Goal: Information Seeking & Learning: Learn about a topic

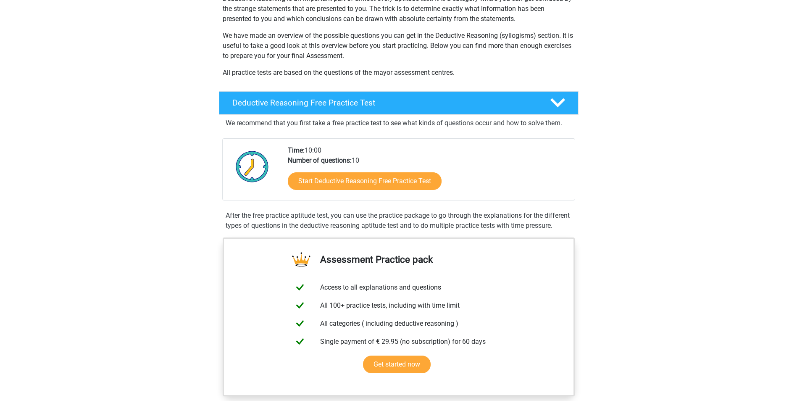
scroll to position [126, 0]
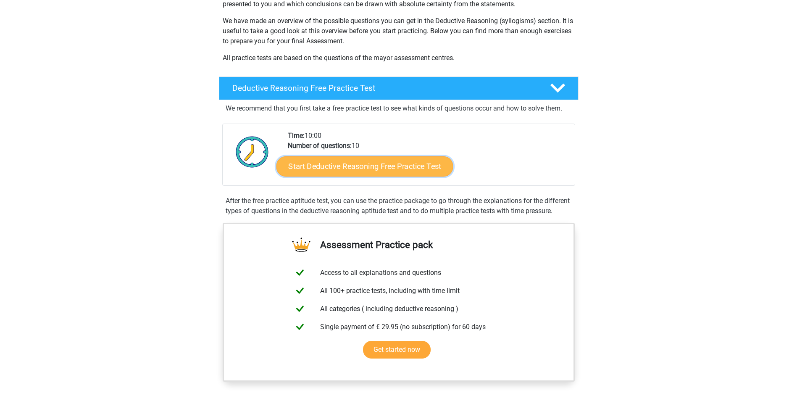
click at [375, 167] on link "Start Deductive Reasoning Free Practice Test" at bounding box center [364, 166] width 177 height 20
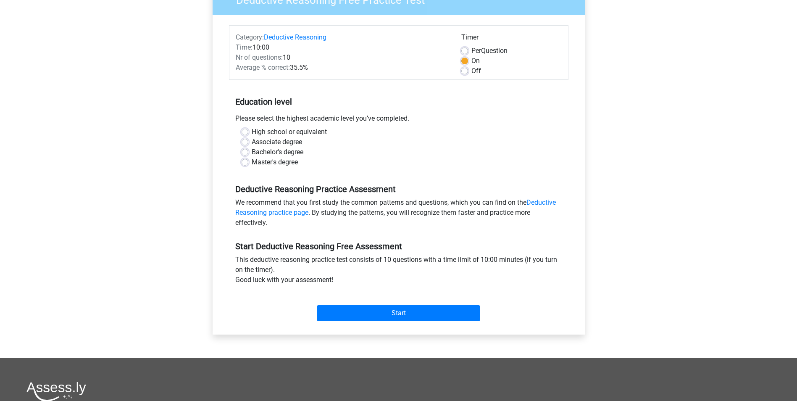
scroll to position [126, 0]
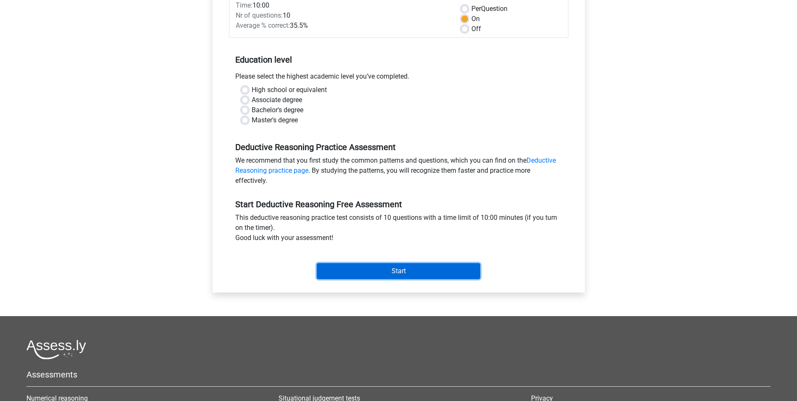
click at [396, 267] on input "Start" at bounding box center [398, 271] width 163 height 16
click at [324, 98] on div "Associate degree" at bounding box center [398, 100] width 314 height 10
click at [252, 111] on label "Bachelor's degree" at bounding box center [278, 110] width 52 height 10
click at [246, 111] on input "Bachelor's degree" at bounding box center [244, 109] width 7 height 8
radio input "true"
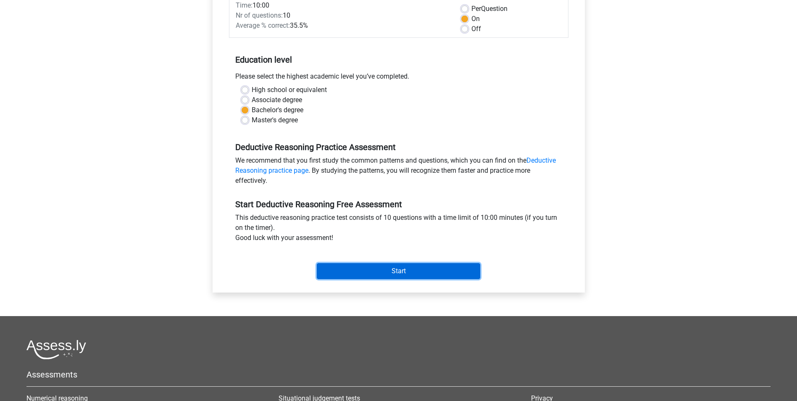
click at [384, 267] on input "Start" at bounding box center [398, 271] width 163 height 16
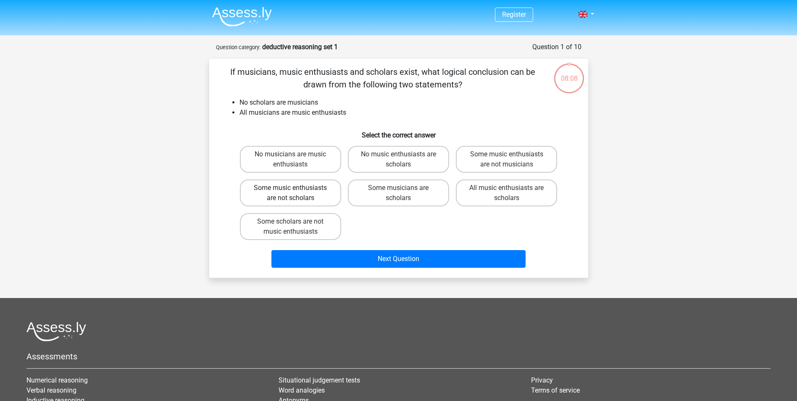
click at [299, 189] on label "Some music enthusiasts are not scholars" at bounding box center [290, 192] width 101 height 27
click at [296, 189] on input "Some music enthusiasts are not scholars" at bounding box center [292, 190] width 5 height 5
radio input "true"
click at [307, 225] on label "Some scholars are not music enthusiasts" at bounding box center [290, 226] width 101 height 27
click at [296, 225] on input "Some scholars are not music enthusiasts" at bounding box center [292, 223] width 5 height 5
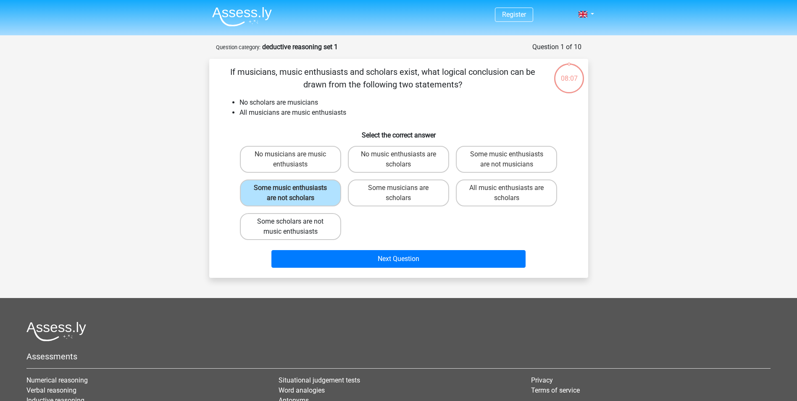
radio input "true"
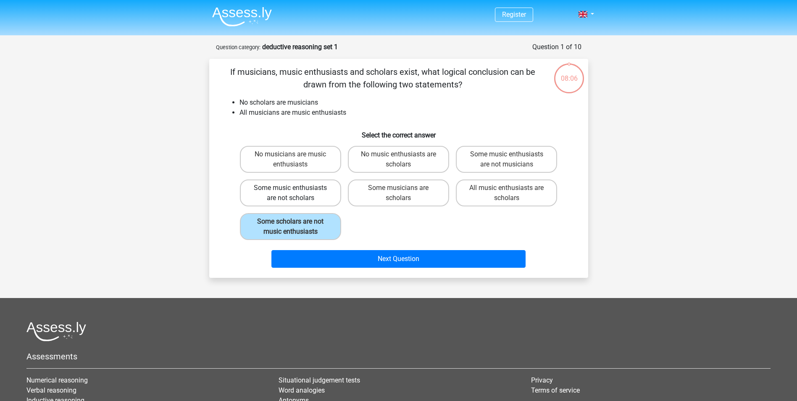
click at [307, 194] on label "Some music enthusiasts are not scholars" at bounding box center [290, 192] width 101 height 27
click at [296, 193] on input "Some music enthusiasts are not scholars" at bounding box center [292, 190] width 5 height 5
radio input "true"
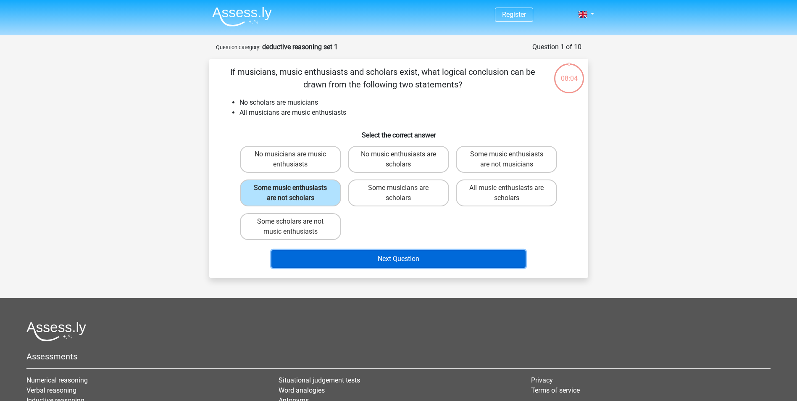
click at [391, 259] on button "Next Question" at bounding box center [398, 259] width 254 height 18
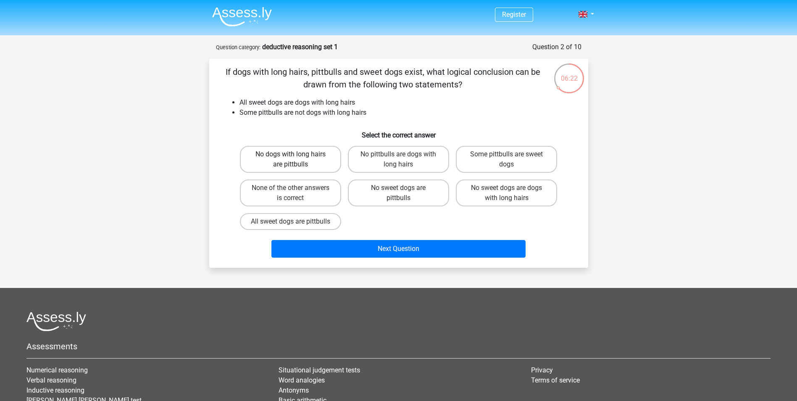
click at [289, 160] on label "No dogs with long hairs are pittbulls" at bounding box center [290, 159] width 101 height 27
click at [290, 160] on input "No dogs with long hairs are pittbulls" at bounding box center [292, 156] width 5 height 5
radio input "true"
click at [383, 163] on label "No pittbulls are dogs with long hairs" at bounding box center [398, 159] width 101 height 27
click at [398, 160] on input "No pittbulls are dogs with long hairs" at bounding box center [400, 156] width 5 height 5
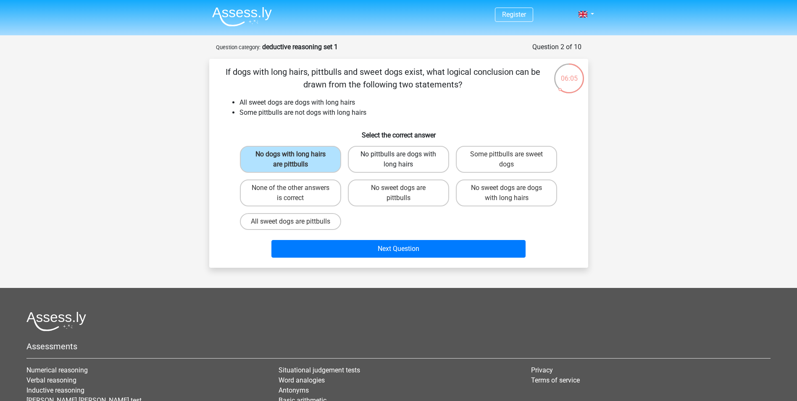
radio input "true"
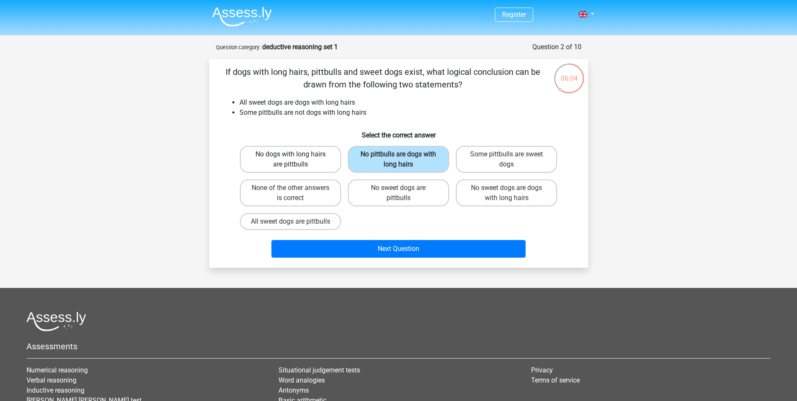
click at [278, 148] on label "No dogs with long hairs are pittbulls" at bounding box center [290, 159] width 101 height 27
click at [290, 154] on input "No dogs with long hairs are pittbulls" at bounding box center [292, 156] width 5 height 5
radio input "true"
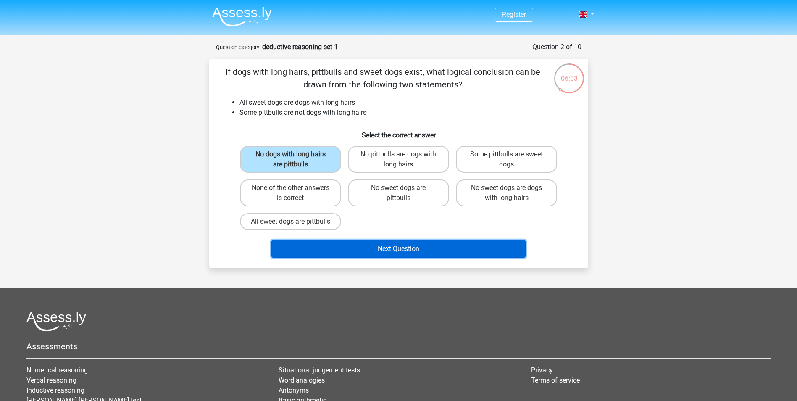
click at [394, 257] on button "Next Question" at bounding box center [398, 249] width 254 height 18
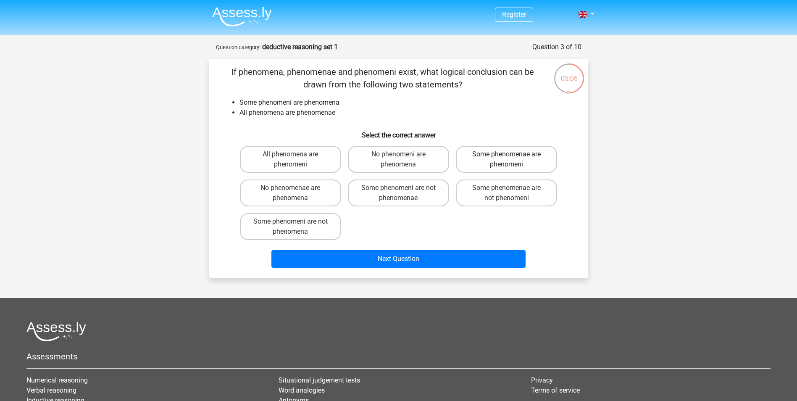
click at [536, 163] on label "Some phenomenae are phenomeni" at bounding box center [506, 159] width 101 height 27
click at [512, 160] on input "Some phenomenae are phenomeni" at bounding box center [508, 156] width 5 height 5
radio input "true"
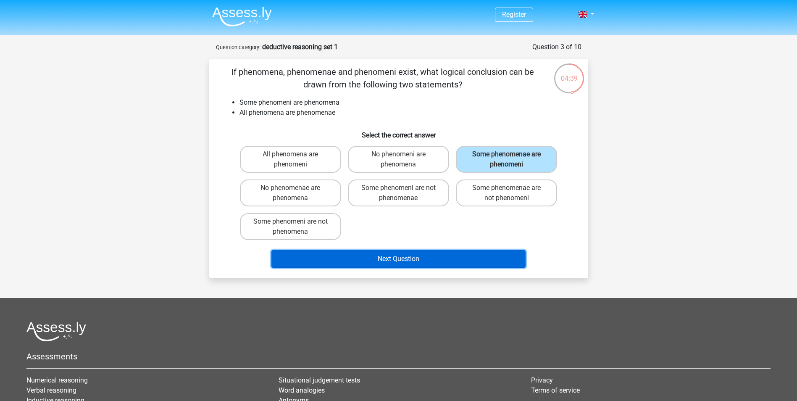
click at [464, 254] on button "Next Question" at bounding box center [398, 259] width 254 height 18
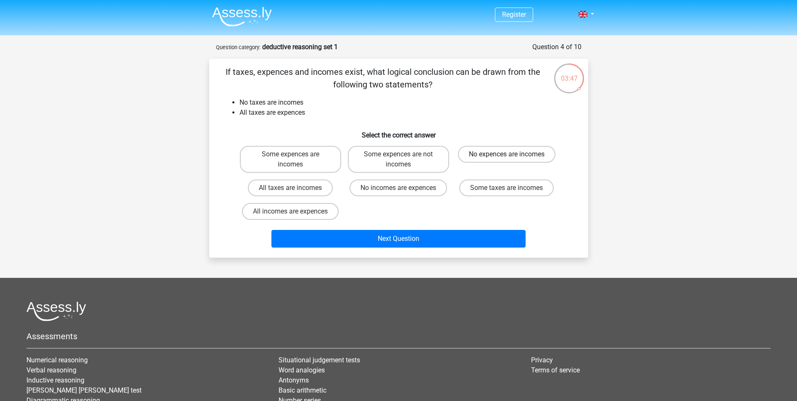
click at [480, 152] on label "No expences are incomes" at bounding box center [506, 154] width 97 height 17
click at [506, 154] on input "No expences are incomes" at bounding box center [508, 156] width 5 height 5
radio input "true"
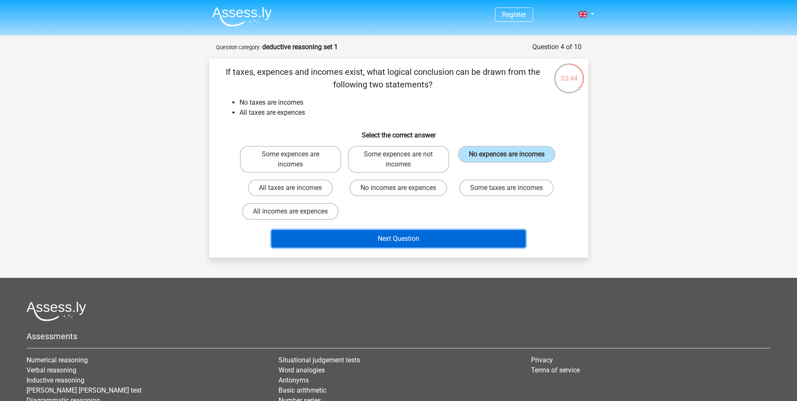
click at [377, 239] on button "Next Question" at bounding box center [398, 239] width 254 height 18
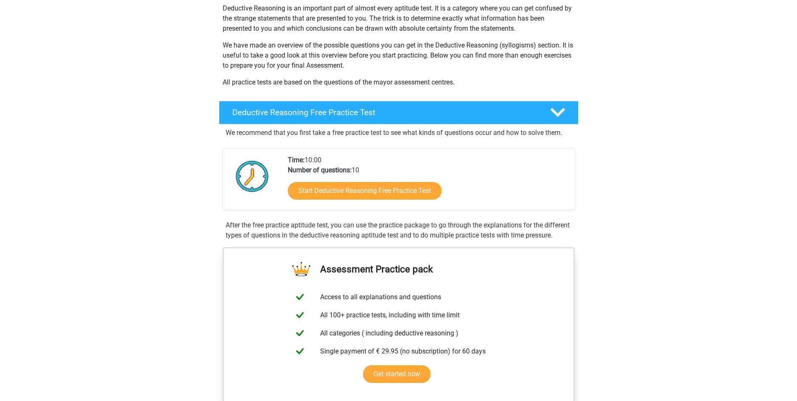
scroll to position [126, 0]
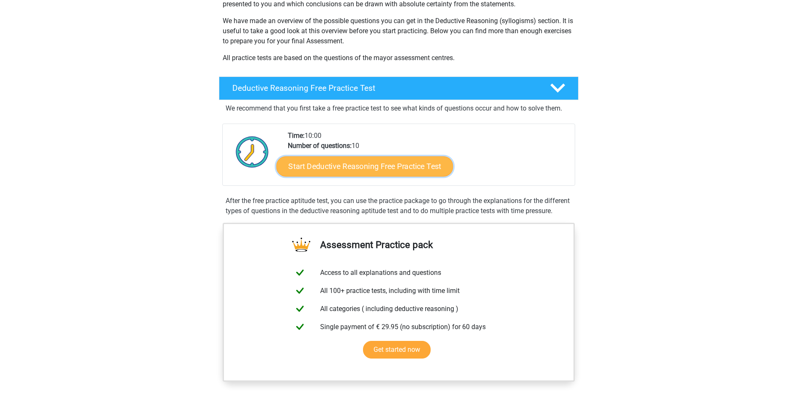
click at [382, 168] on link "Start Deductive Reasoning Free Practice Test" at bounding box center [364, 166] width 177 height 20
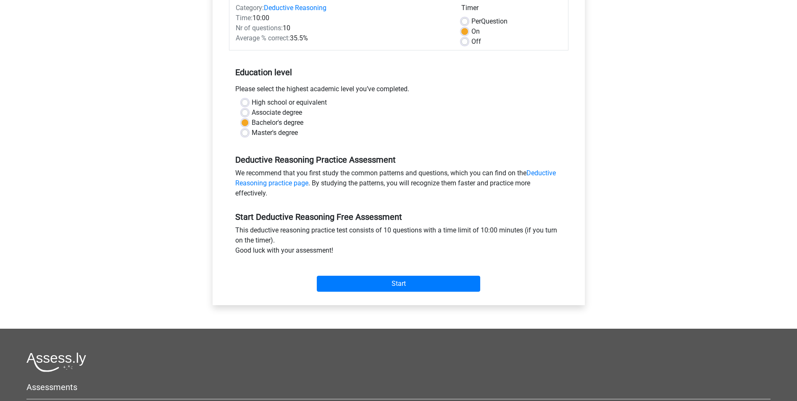
scroll to position [126, 0]
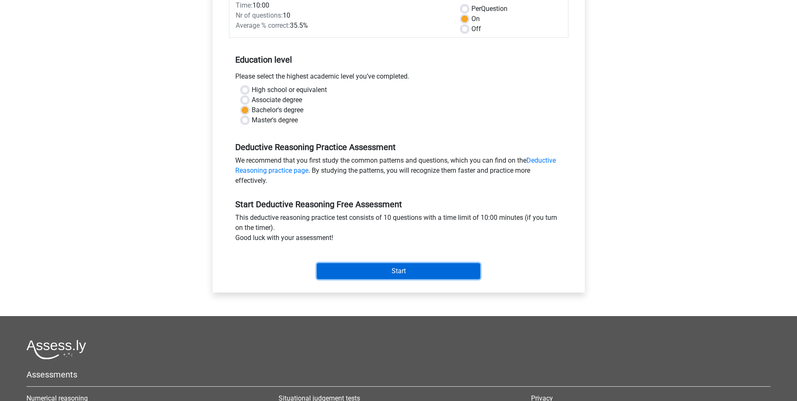
click at [408, 274] on input "Start" at bounding box center [398, 271] width 163 height 16
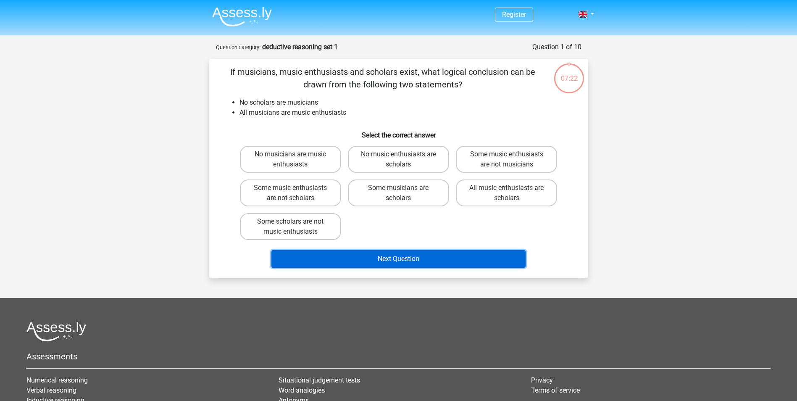
click at [416, 258] on button "Next Question" at bounding box center [398, 259] width 254 height 18
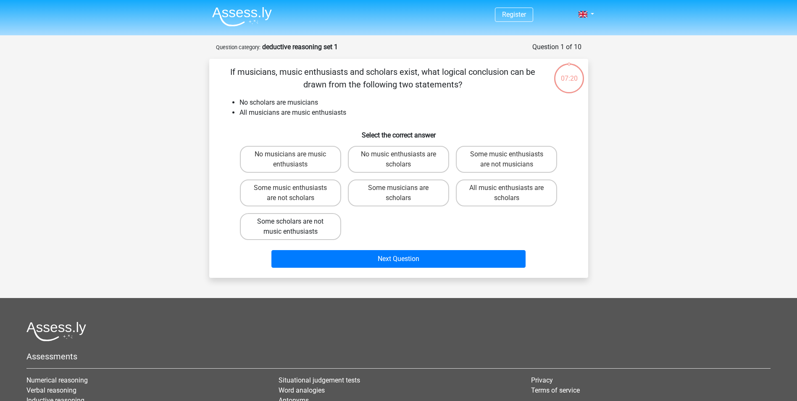
click at [304, 222] on label "Some scholars are not music enthusiasts" at bounding box center [290, 226] width 101 height 27
click at [296, 222] on input "Some scholars are not music enthusiasts" at bounding box center [292, 223] width 5 height 5
radio input "true"
click at [300, 192] on label "Some music enthusiasts are not scholars" at bounding box center [290, 192] width 101 height 27
click at [296, 192] on input "Some music enthusiasts are not scholars" at bounding box center [292, 190] width 5 height 5
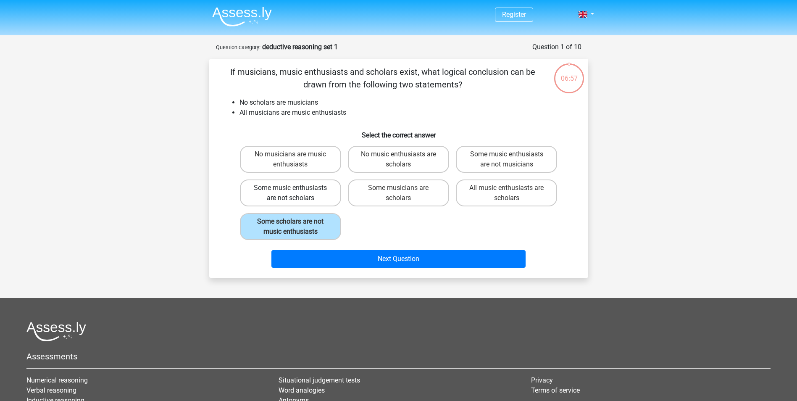
radio input "true"
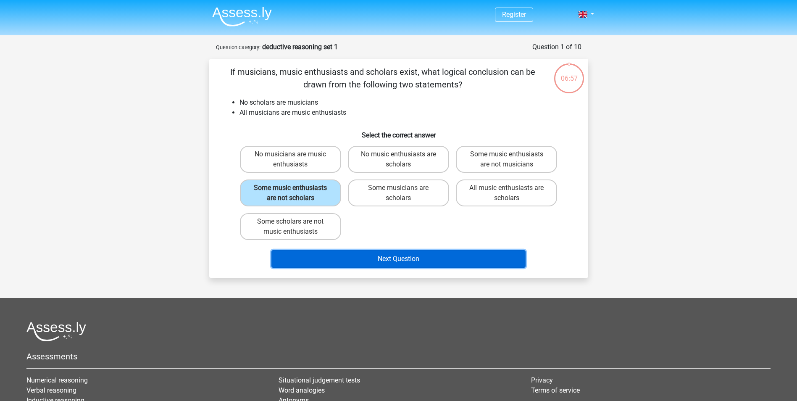
click at [374, 261] on button "Next Question" at bounding box center [398, 259] width 254 height 18
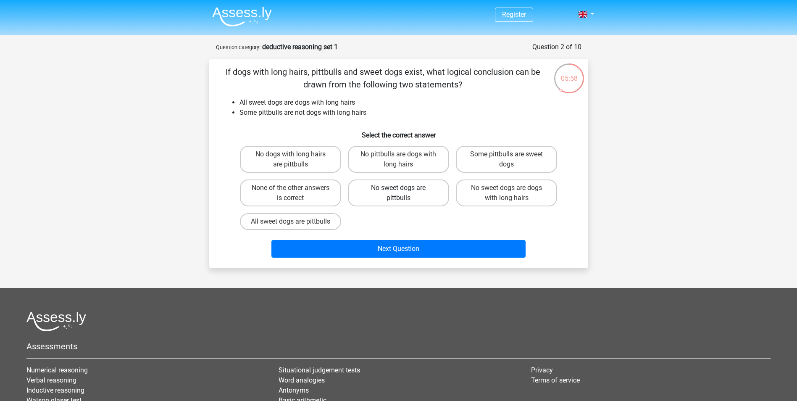
click at [391, 194] on label "No sweet dogs are pittbulls" at bounding box center [398, 192] width 101 height 27
click at [398, 193] on input "No sweet dogs are pittbulls" at bounding box center [400, 190] width 5 height 5
radio input "true"
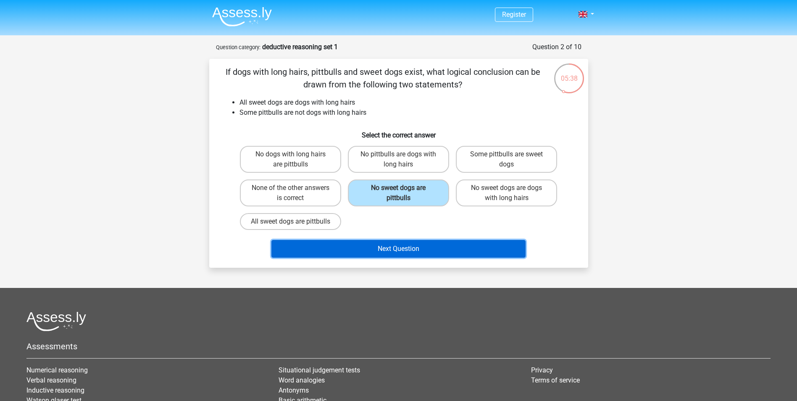
click at [398, 257] on button "Next Question" at bounding box center [398, 249] width 254 height 18
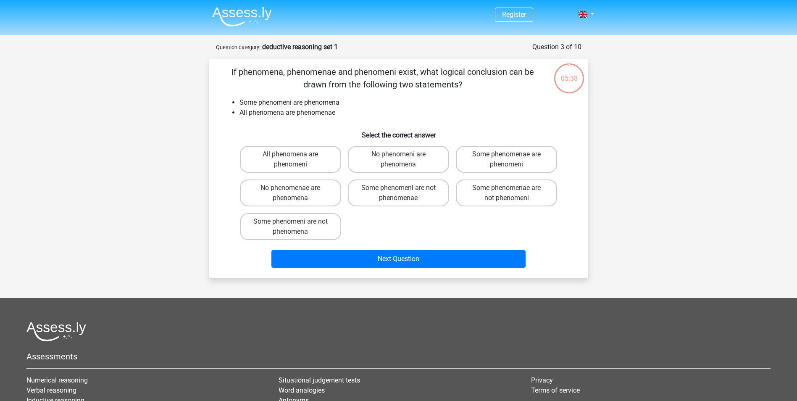
scroll to position [42, 0]
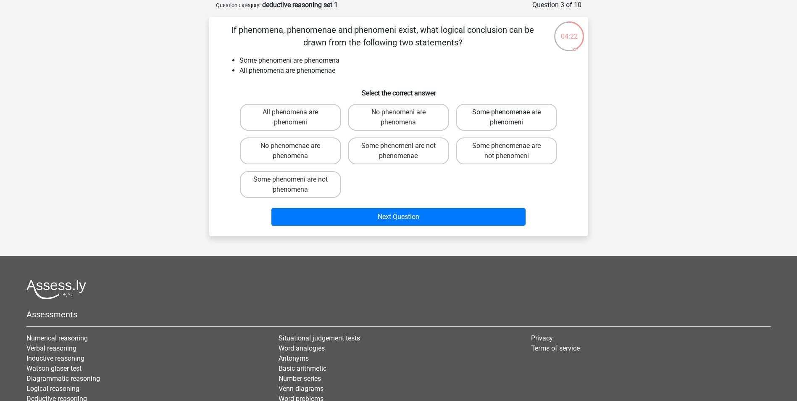
click at [505, 116] on label "Some phenomenae are phenomeni" at bounding box center [506, 117] width 101 height 27
click at [506, 116] on input "Some phenomenae are phenomeni" at bounding box center [508, 114] width 5 height 5
radio input "true"
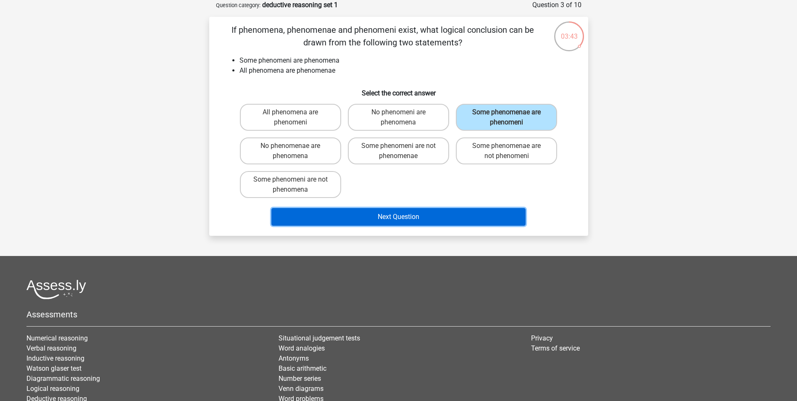
click at [430, 216] on button "Next Question" at bounding box center [398, 217] width 254 height 18
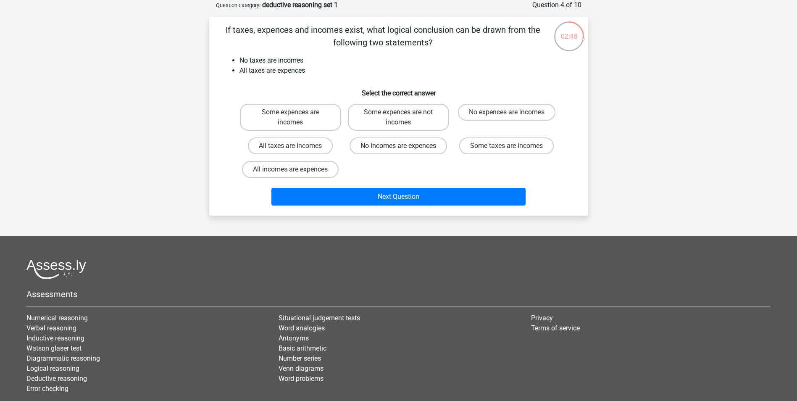
click at [394, 144] on label "No incomes are expences" at bounding box center [397, 145] width 97 height 17
click at [398, 146] on input "No incomes are expences" at bounding box center [400, 148] width 5 height 5
radio input "true"
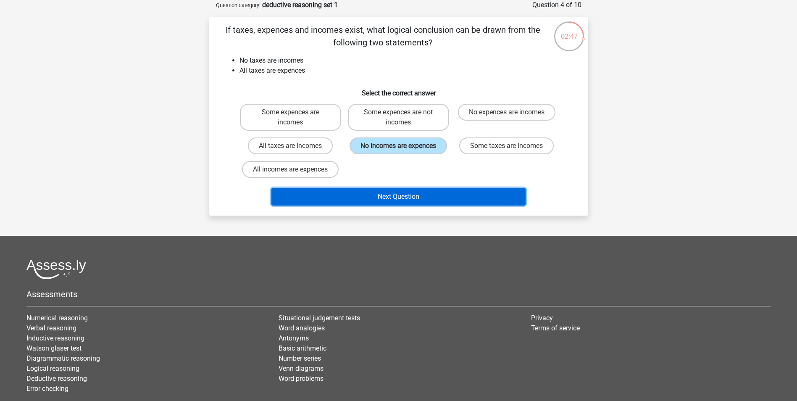
click at [398, 194] on button "Next Question" at bounding box center [398, 197] width 254 height 18
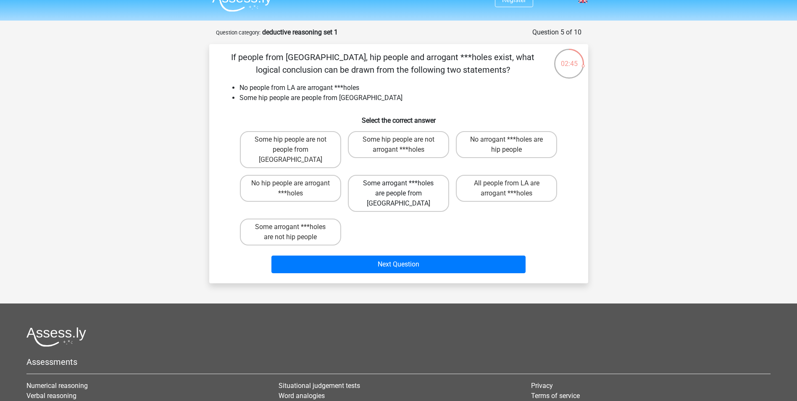
scroll to position [0, 0]
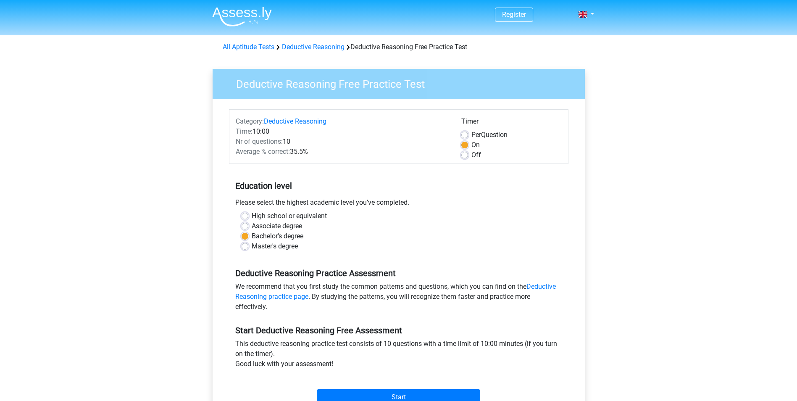
scroll to position [126, 0]
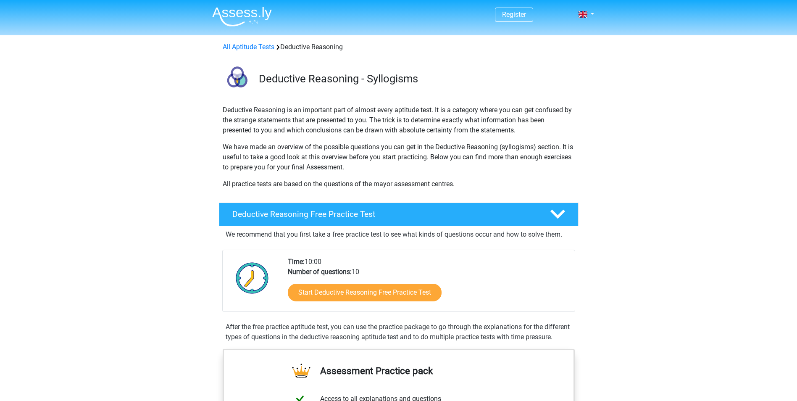
scroll to position [126, 0]
